Goal: Transaction & Acquisition: Purchase product/service

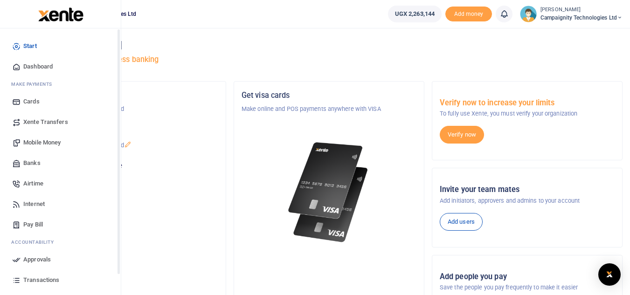
click at [36, 278] on span "Transactions" at bounding box center [41, 279] width 36 height 9
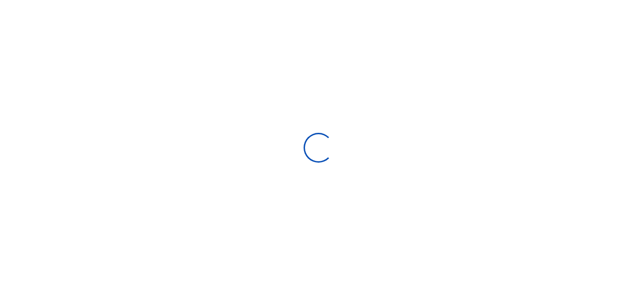
select select
type input "08/30/2025 - 09/28/2025"
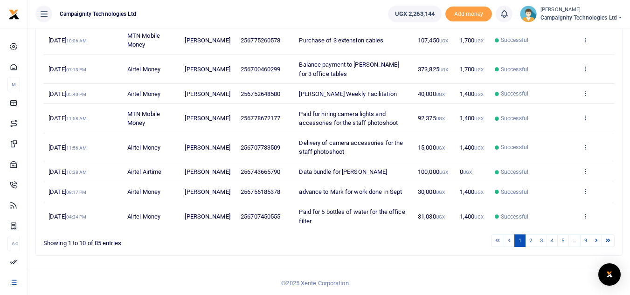
scroll to position [207, 0]
drag, startPoint x: 247, startPoint y: 204, endPoint x: 281, endPoint y: 212, distance: 34.5
click at [281, 202] on td "256756185378" at bounding box center [264, 192] width 58 height 20
copy span "756185378"
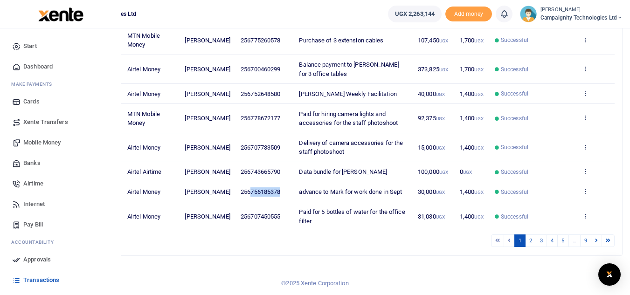
click at [49, 140] on span "Mobile Money" at bounding box center [41, 142] width 37 height 9
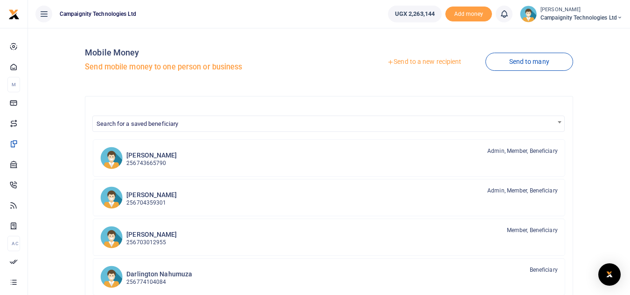
click at [413, 62] on link "Send to a new recipient" at bounding box center [424, 62] width 122 height 17
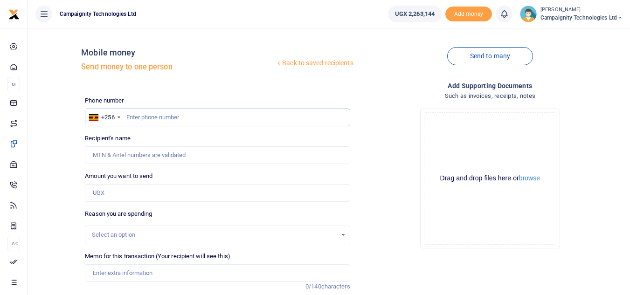
click at [166, 118] on input "text" at bounding box center [217, 118] width 265 height 18
paste input "756185378"
type input "756185378"
click at [127, 196] on input "Amount you want to send" at bounding box center [217, 193] width 265 height 18
type input "Mark Nakibinge"
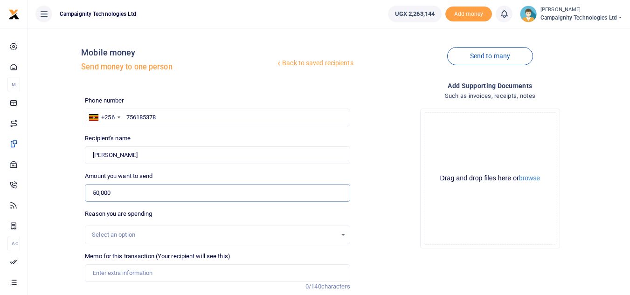
scroll to position [106, 0]
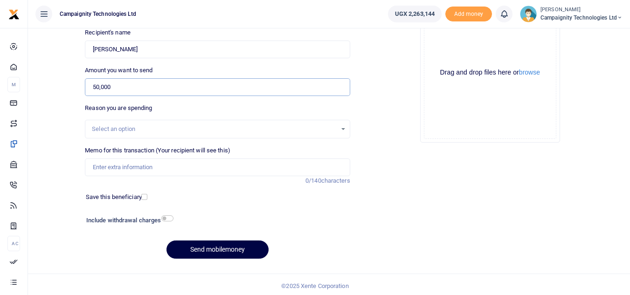
type input "50,000"
click at [271, 170] on input "Memo for this transaction (Your recipient will see this)" at bounding box center [217, 167] width 265 height 18
type input "Mark weekly facilitation"
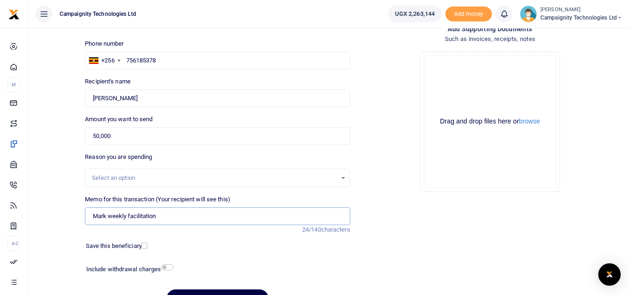
scroll to position [0, 0]
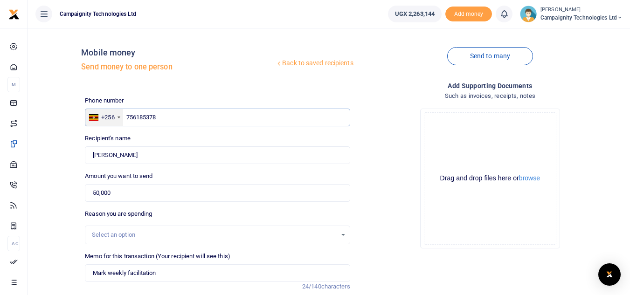
drag, startPoint x: 168, startPoint y: 115, endPoint x: 110, endPoint y: 117, distance: 58.8
click at [110, 117] on div "+256 Uganda +256 756185378" at bounding box center [217, 118] width 265 height 18
paste input "0700293356"
click at [131, 118] on input "0700293356" at bounding box center [217, 118] width 265 height 18
type input "700293356"
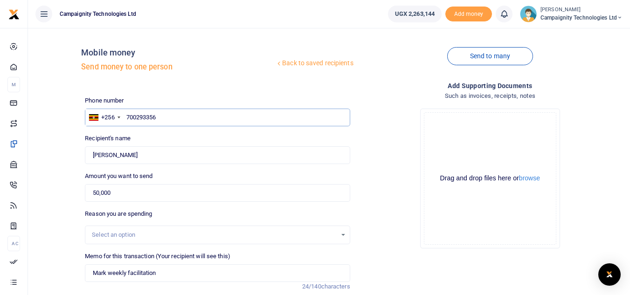
type input "Mariam Mukalazi"
click at [207, 178] on div "Amount you want to send 50,000 Amount is required." at bounding box center [217, 187] width 265 height 30
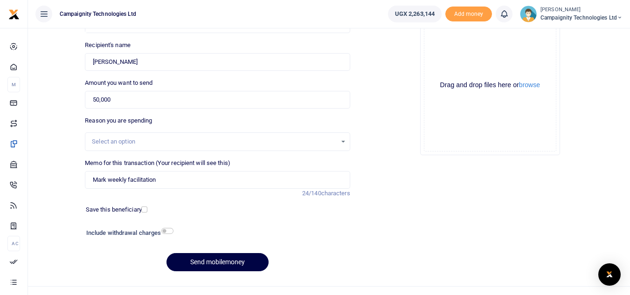
scroll to position [109, 0]
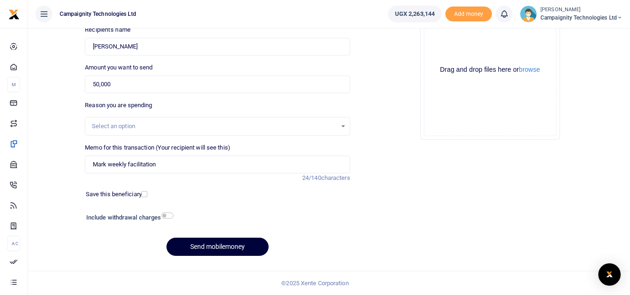
click at [223, 246] on button "Send mobilemoney" at bounding box center [217, 247] width 102 height 18
type input "700293356"
click at [230, 241] on button "Send mobilemoney" at bounding box center [217, 247] width 102 height 18
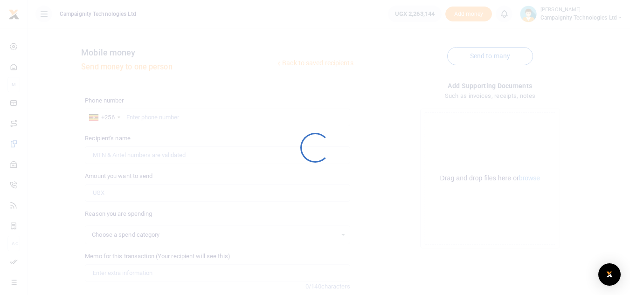
scroll to position [109, 0]
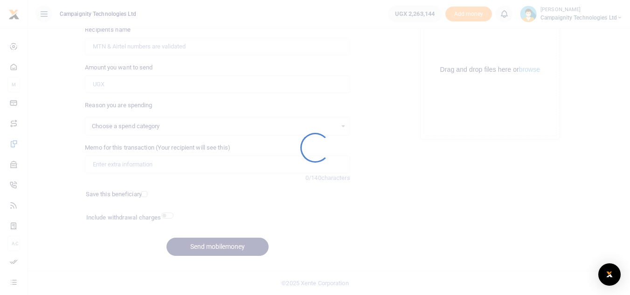
select select
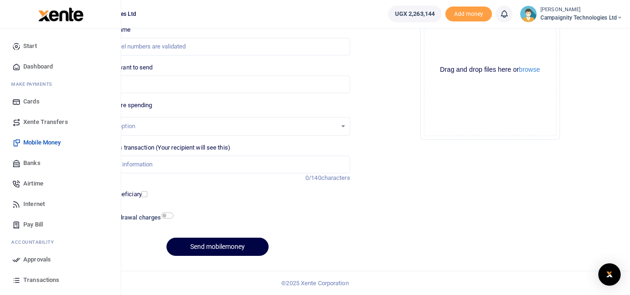
click at [43, 282] on span "Transactions" at bounding box center [41, 279] width 36 height 9
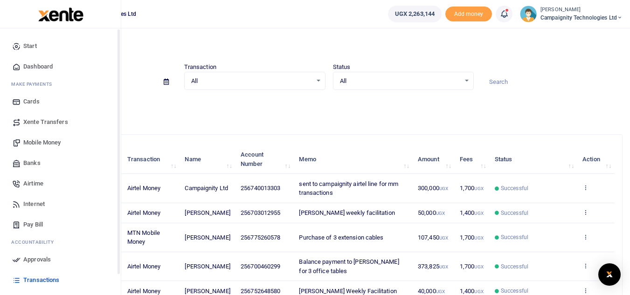
click at [14, 263] on icon at bounding box center [16, 259] width 8 height 8
click at [24, 254] on link "Approvals" at bounding box center [60, 259] width 106 height 21
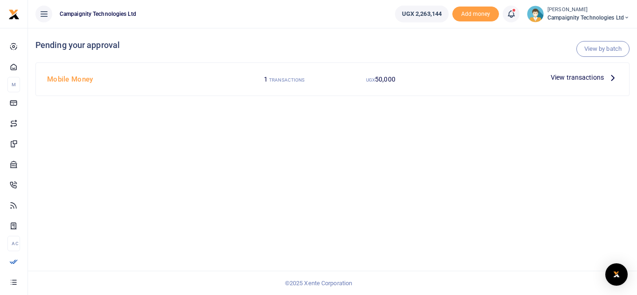
click at [597, 77] on span "View transactions" at bounding box center [576, 77] width 53 height 10
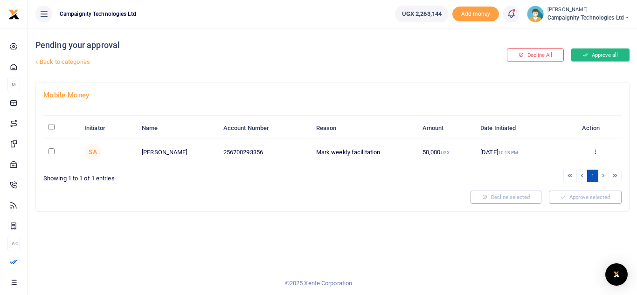
click at [611, 55] on button "Approve all" at bounding box center [600, 54] width 58 height 13
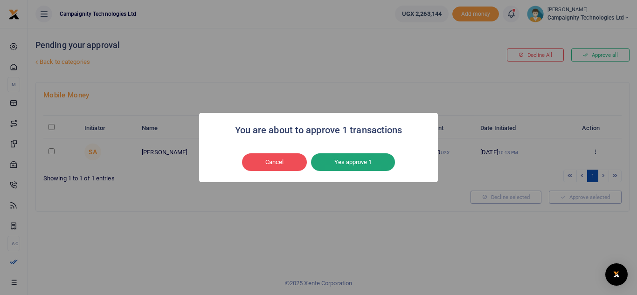
click at [370, 159] on button "Yes approve 1" at bounding box center [353, 162] width 84 height 18
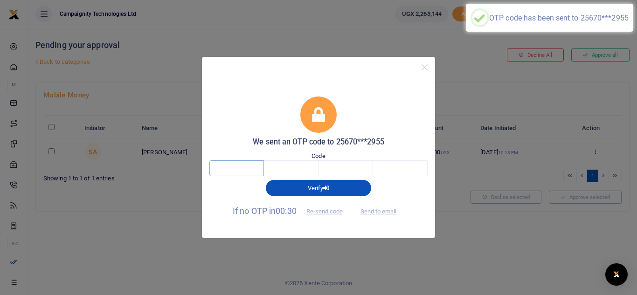
click at [237, 174] on input "text" at bounding box center [236, 168] width 55 height 16
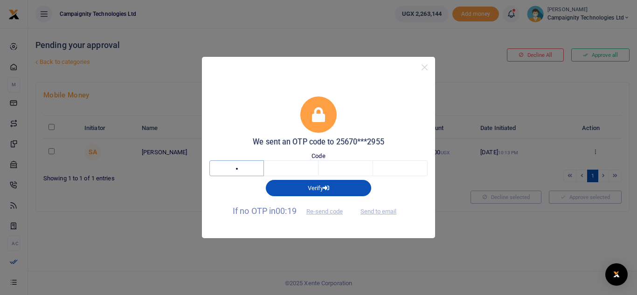
type input "9"
type input "8"
type input "0"
type input "5"
